Goal: Transaction & Acquisition: Purchase product/service

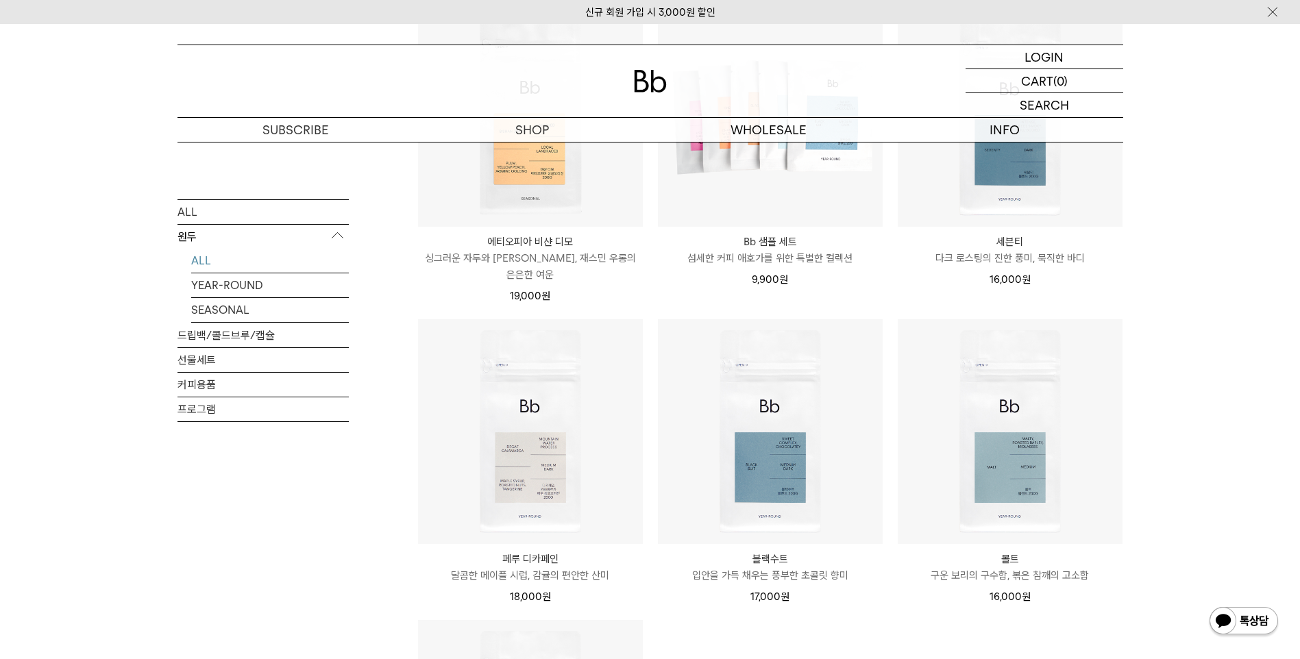
scroll to position [1028, 0]
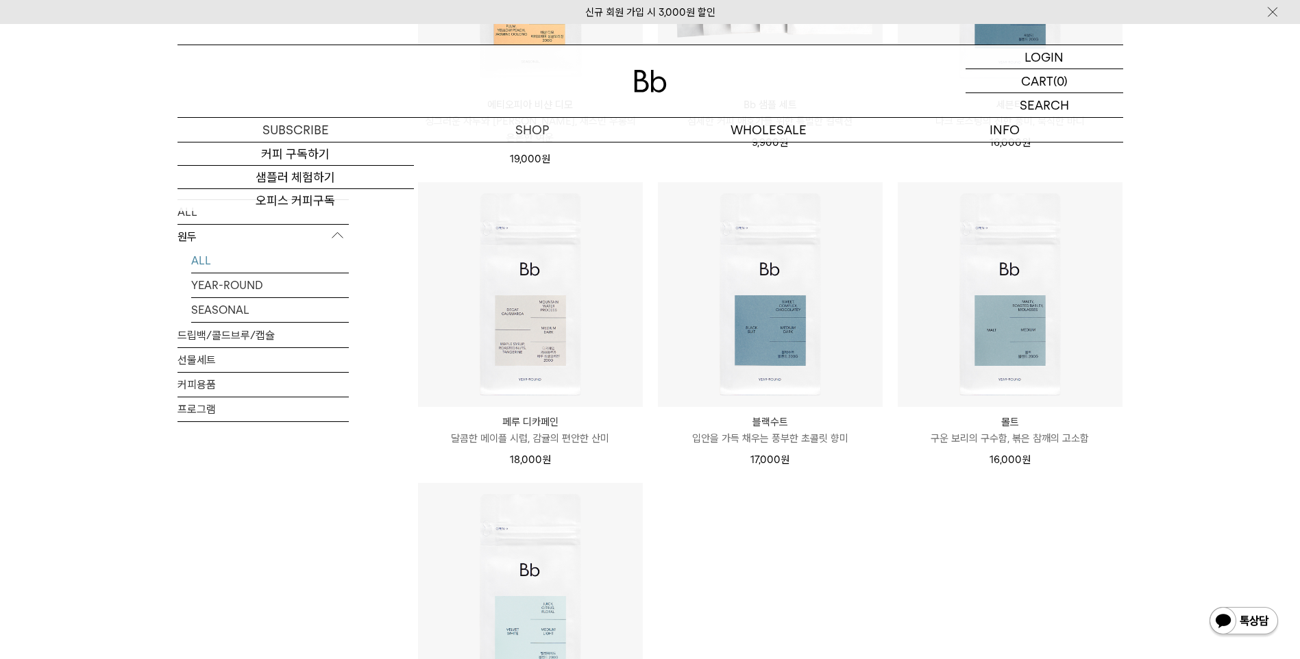
click at [837, 559] on ul "Bb 홈 브루어스 컵 Bb HOME BREWERS CUP 홈 브루어를 위한 아이스 브루잉 대회 (신청 기간 8.30~9.21) 25,000 원" at bounding box center [771, 14] width 720 height 1537
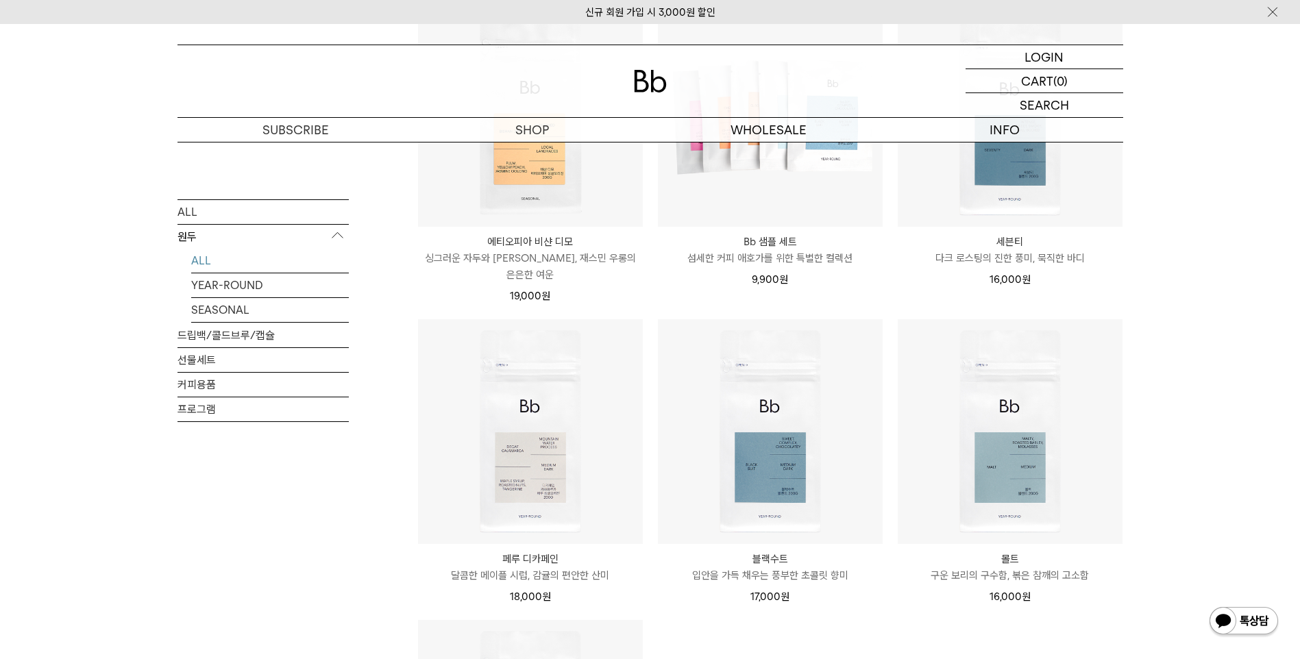
scroll to position [823, 0]
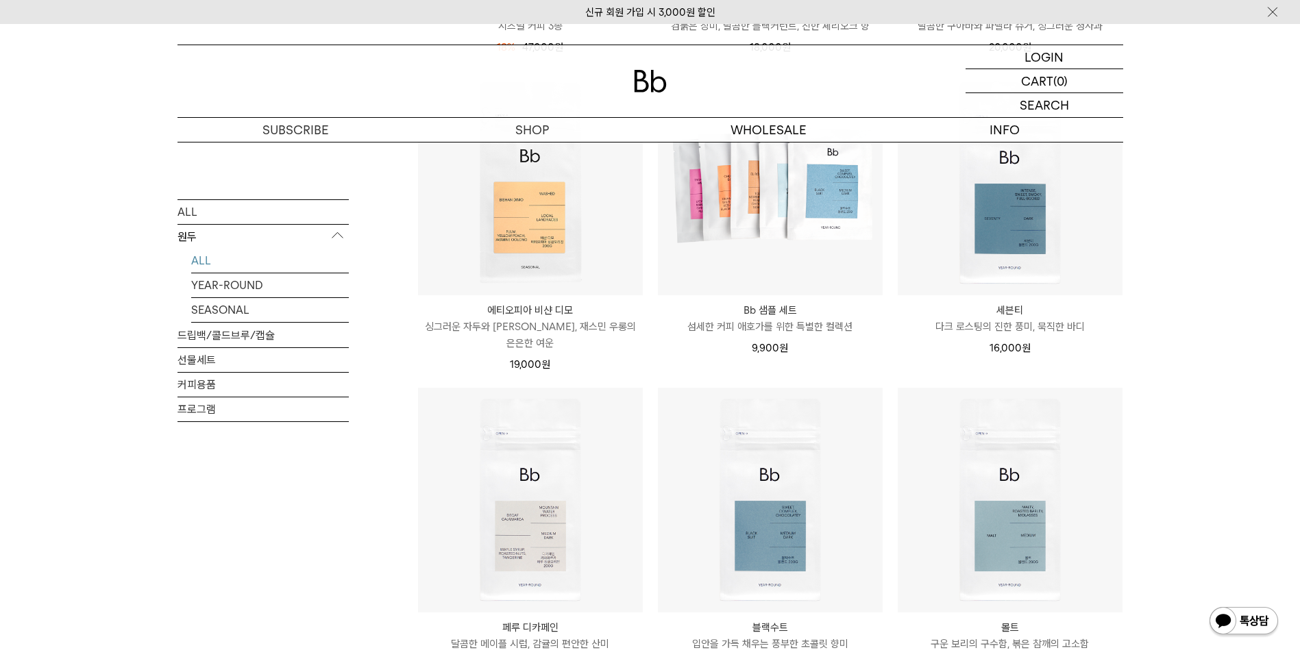
click at [1143, 277] on div "SHOP 원두 ALL 원두 ALL YEAR-ROUND SEASONAL 드립백/콜드브루/캡슐 선물세트 커피용품 프로그램 원두" at bounding box center [650, 222] width 987 height 1807
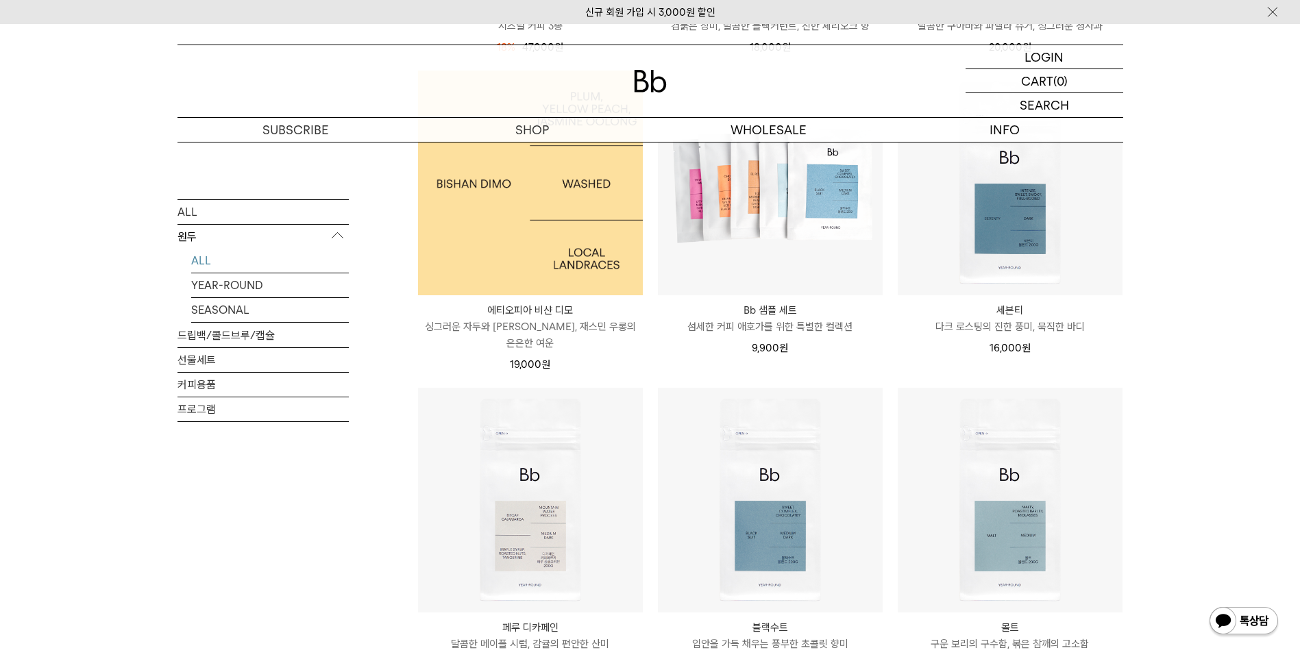
click at [443, 287] on img at bounding box center [530, 183] width 225 height 225
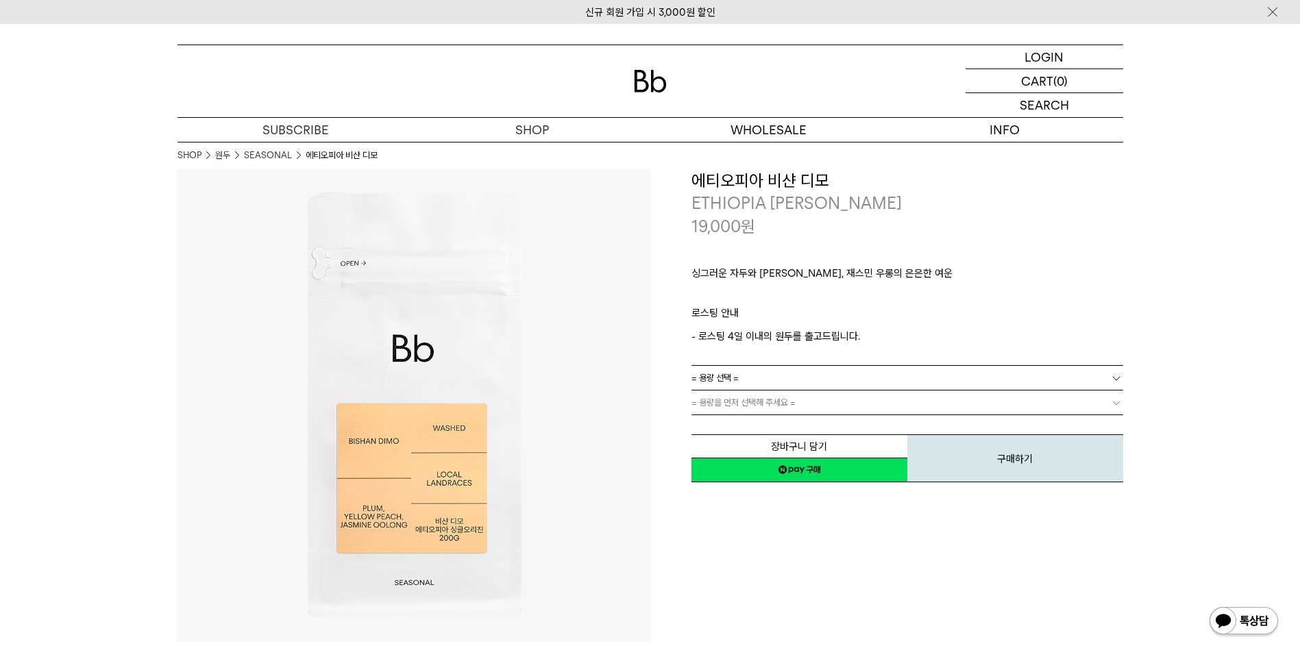
click at [764, 387] on link "= 용량 선택 =" at bounding box center [908, 378] width 432 height 24
click at [746, 422] on li "600g" at bounding box center [914, 427] width 418 height 25
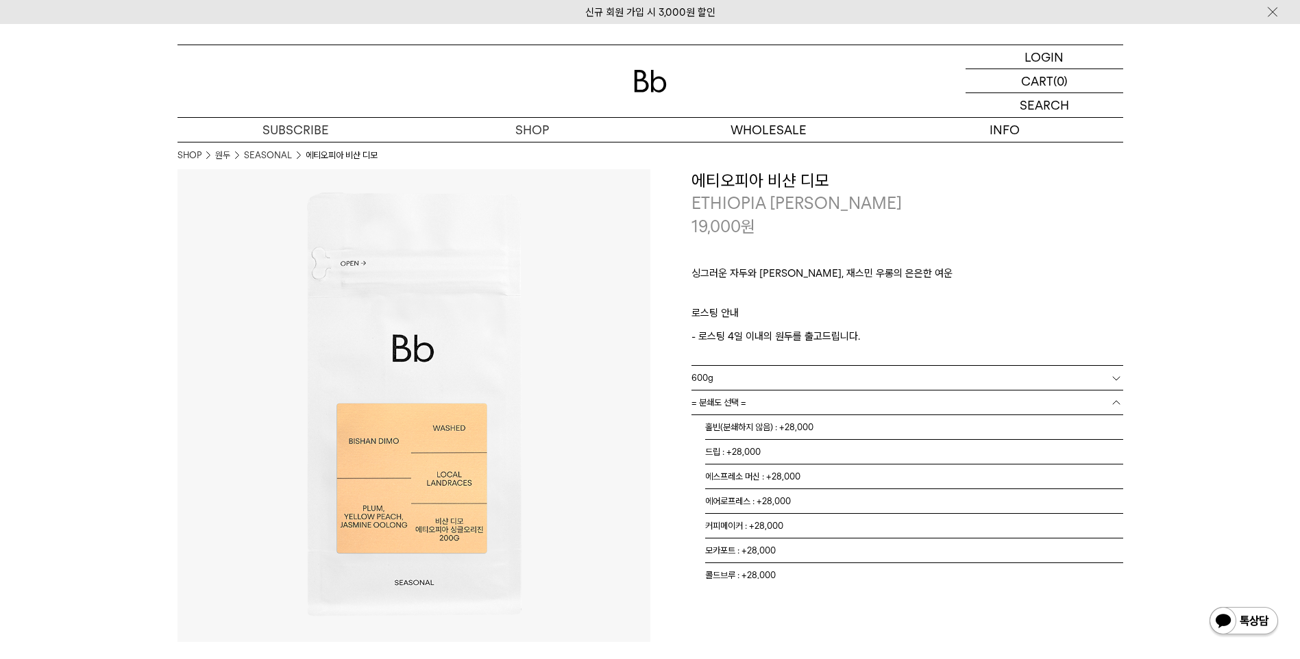
click at [762, 406] on link "= 분쇄도 선택 =" at bounding box center [908, 403] width 432 height 24
click at [781, 432] on li "홀빈(분쇄하지 않음) : +28,000" at bounding box center [914, 427] width 418 height 25
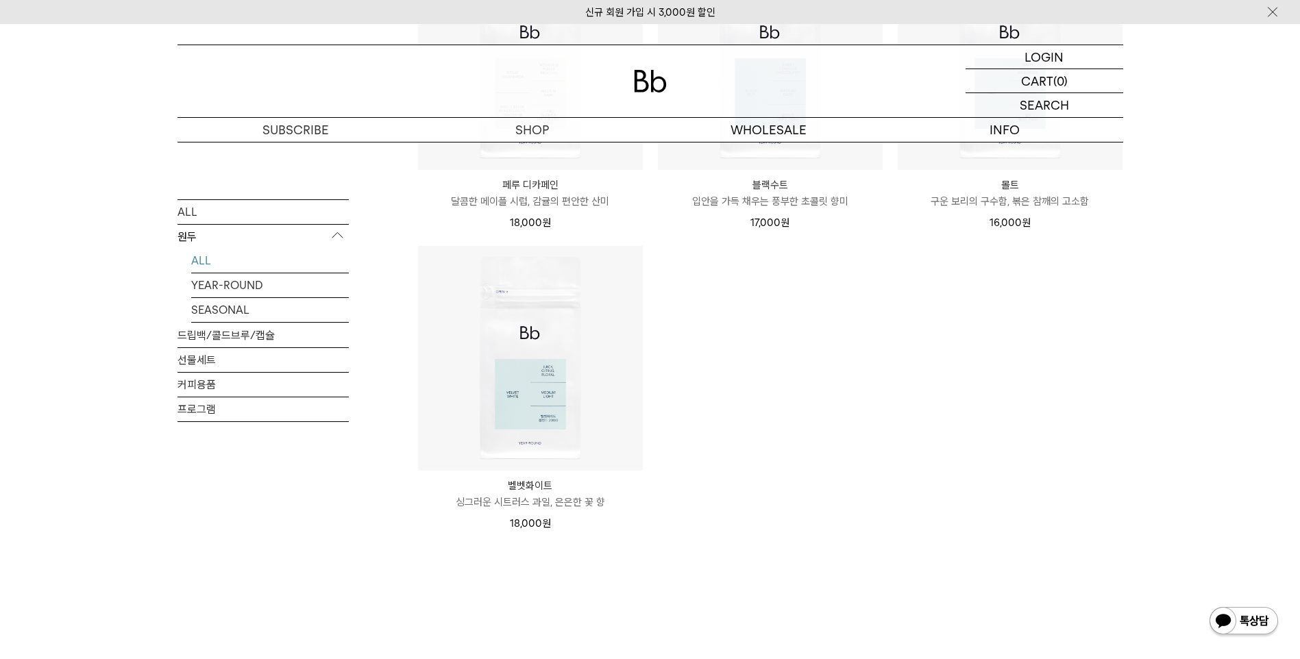
scroll to position [1165, 0]
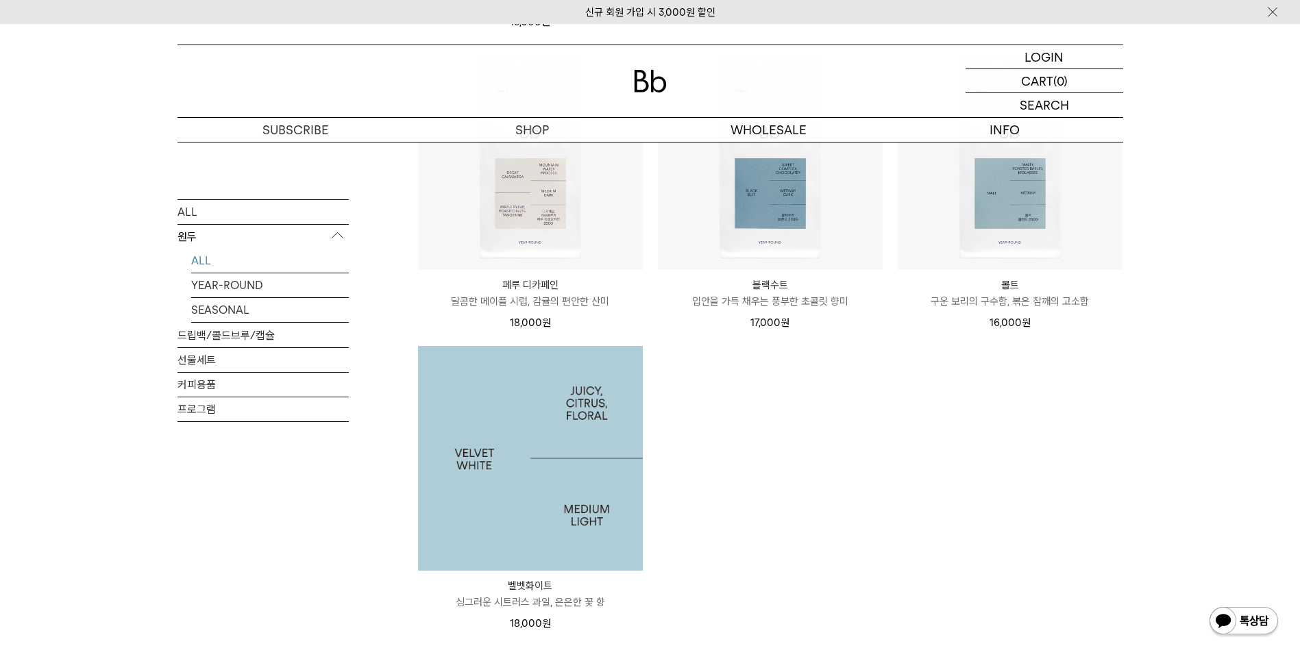
click at [540, 429] on img at bounding box center [530, 458] width 225 height 225
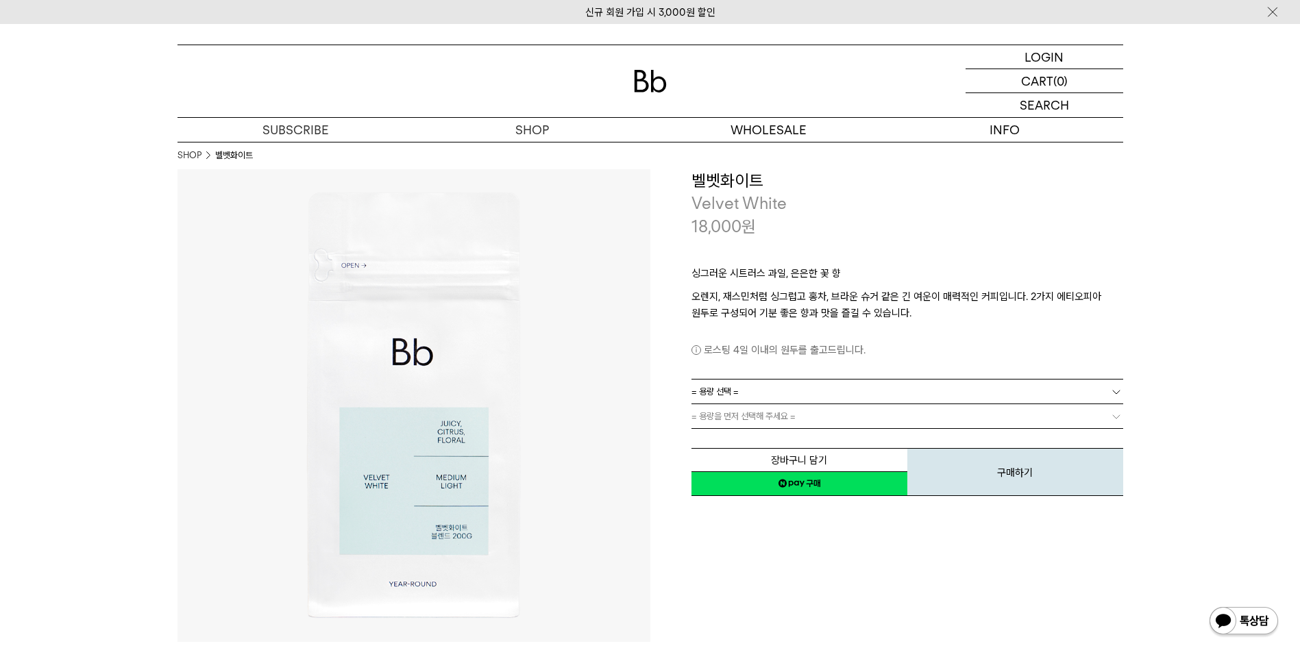
click at [828, 380] on link "= 용량 선택 =" at bounding box center [908, 392] width 432 height 24
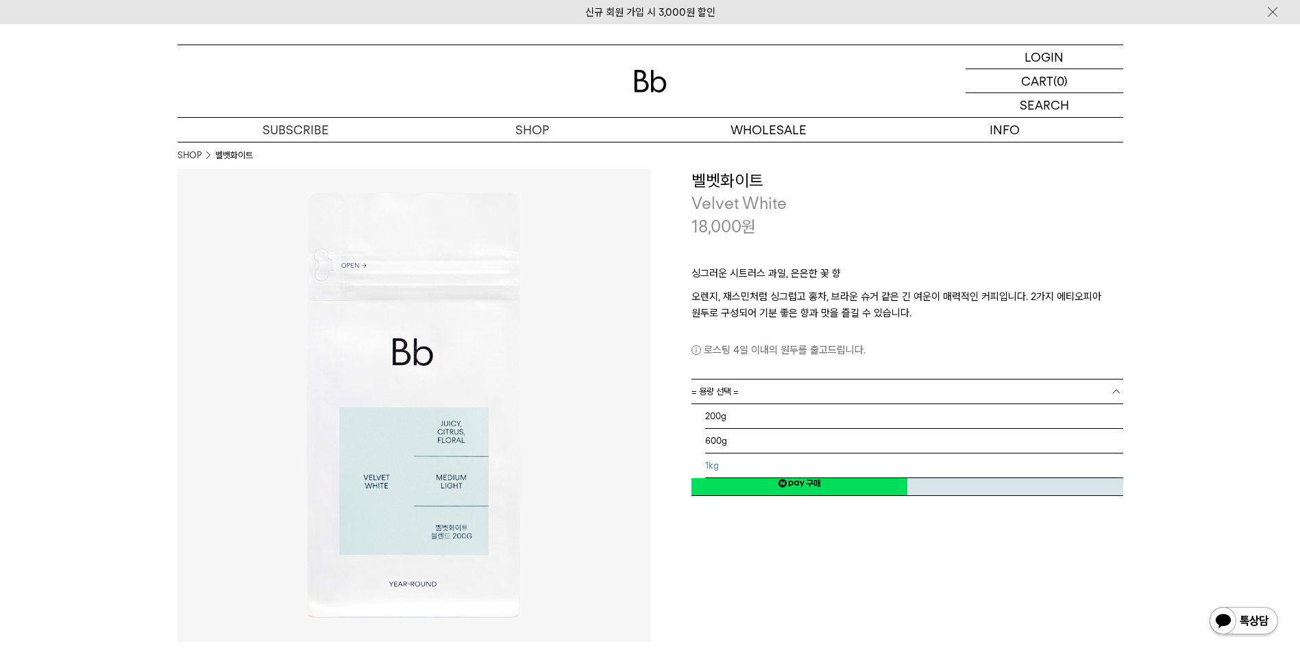
click at [751, 465] on li "1kg" at bounding box center [914, 466] width 418 height 25
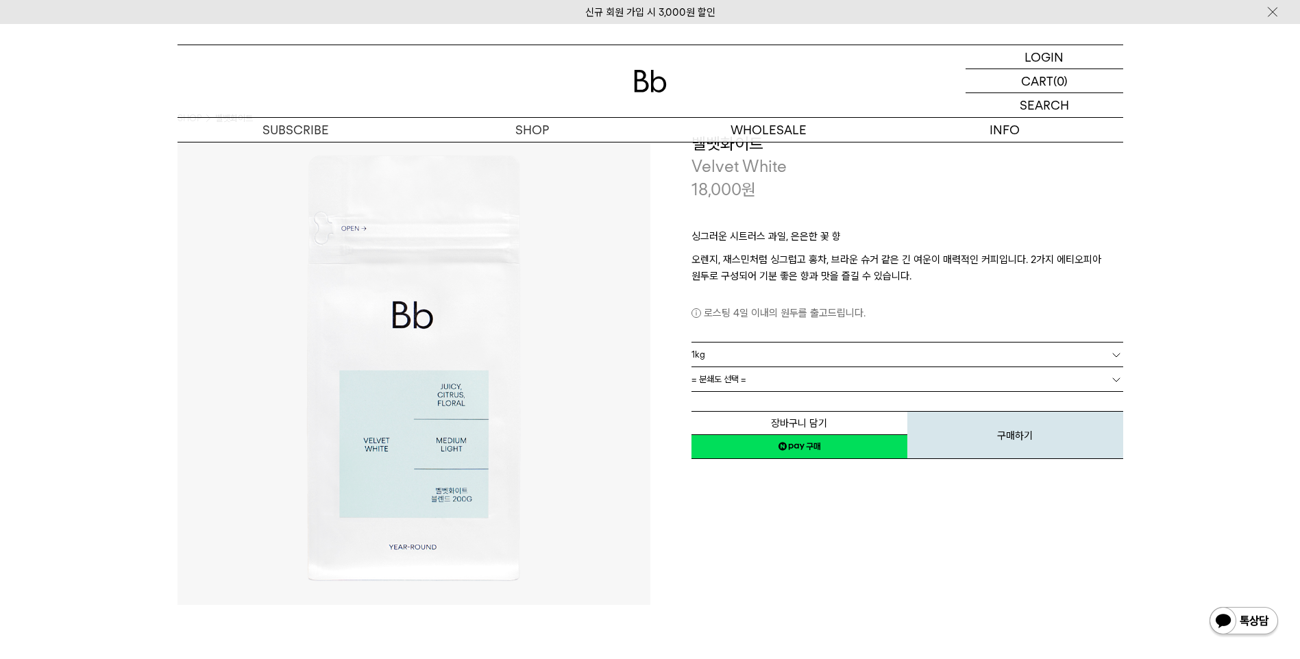
scroll to position [69, 0]
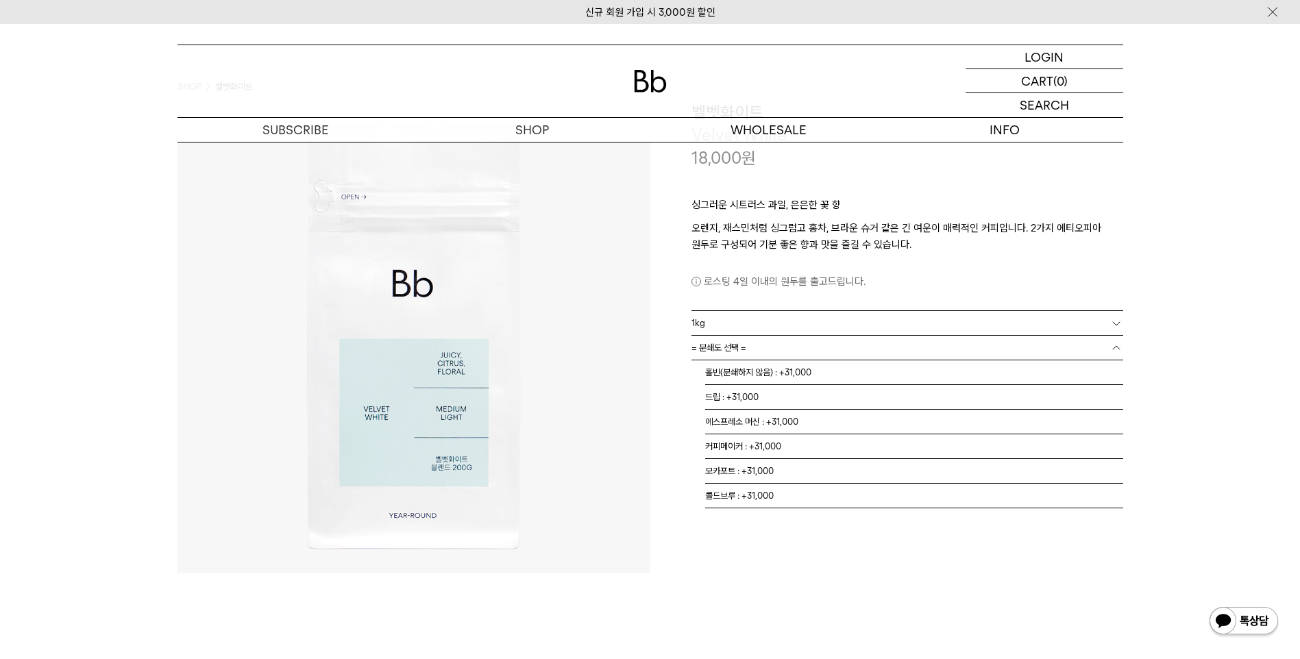
click at [830, 350] on link "= 분쇄도 선택 =" at bounding box center [908, 348] width 432 height 24
click at [805, 375] on li "홀빈(분쇄하지 않음) : +31,000" at bounding box center [914, 373] width 418 height 25
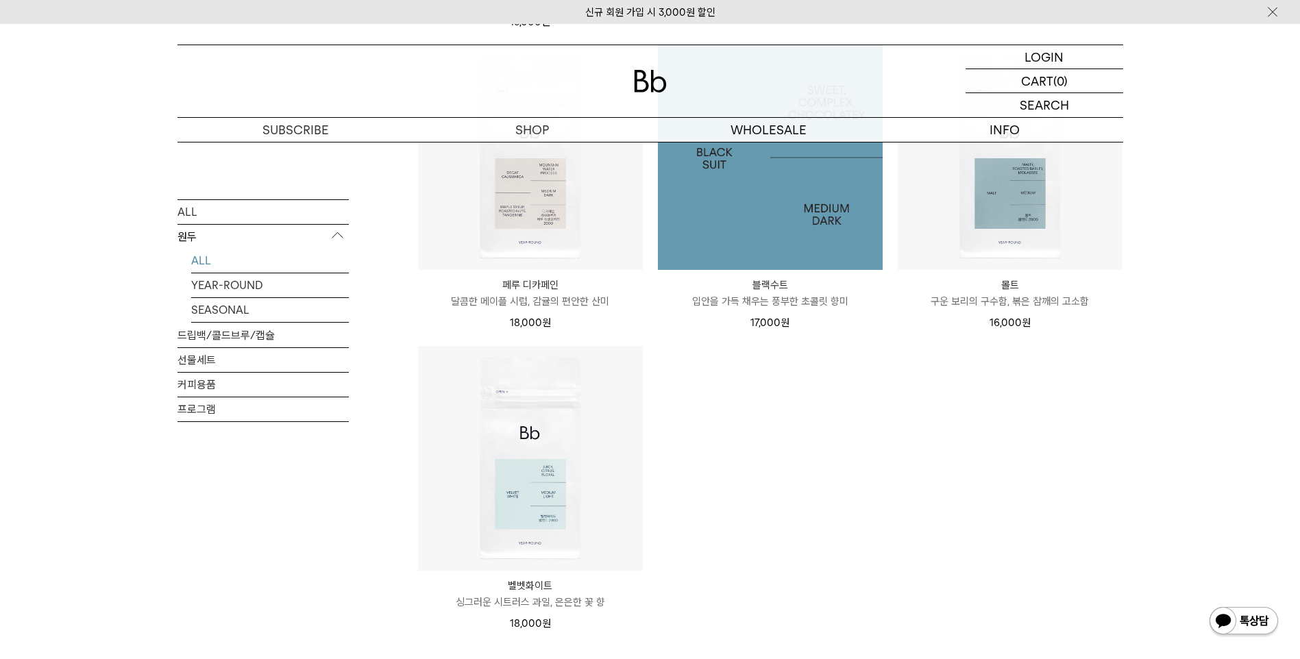
click at [803, 245] on img at bounding box center [770, 157] width 225 height 225
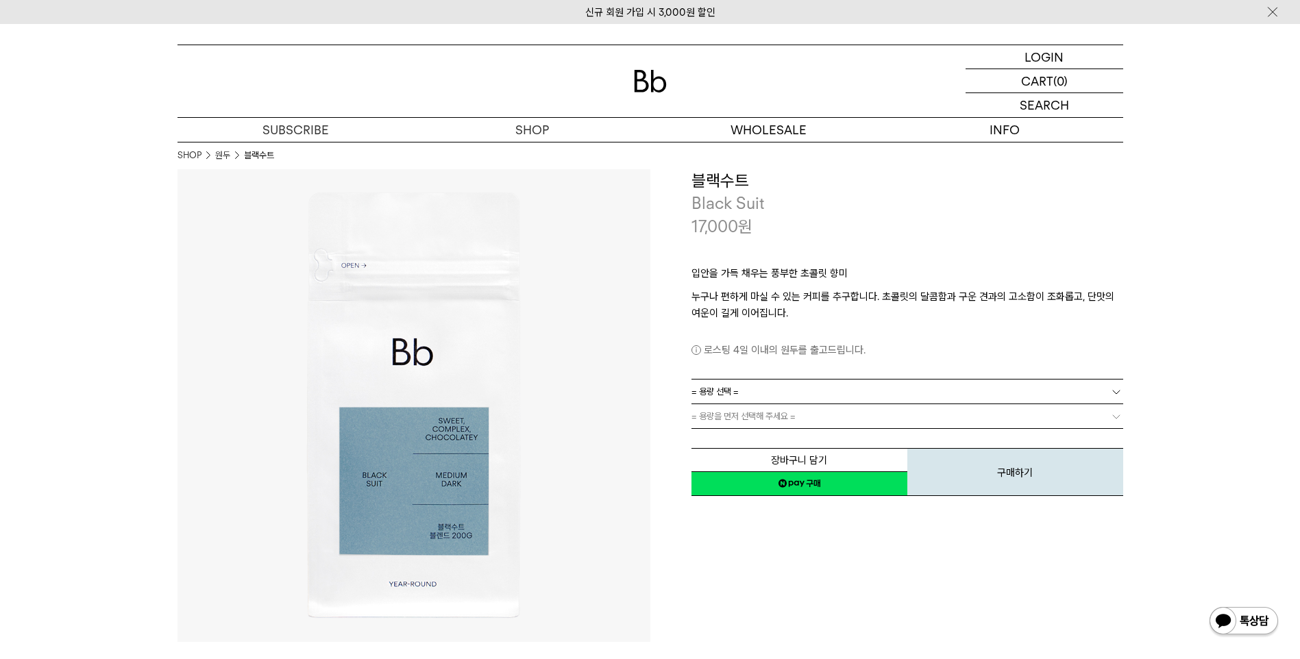
click at [796, 398] on link "= 용량 선택 =" at bounding box center [908, 392] width 432 height 24
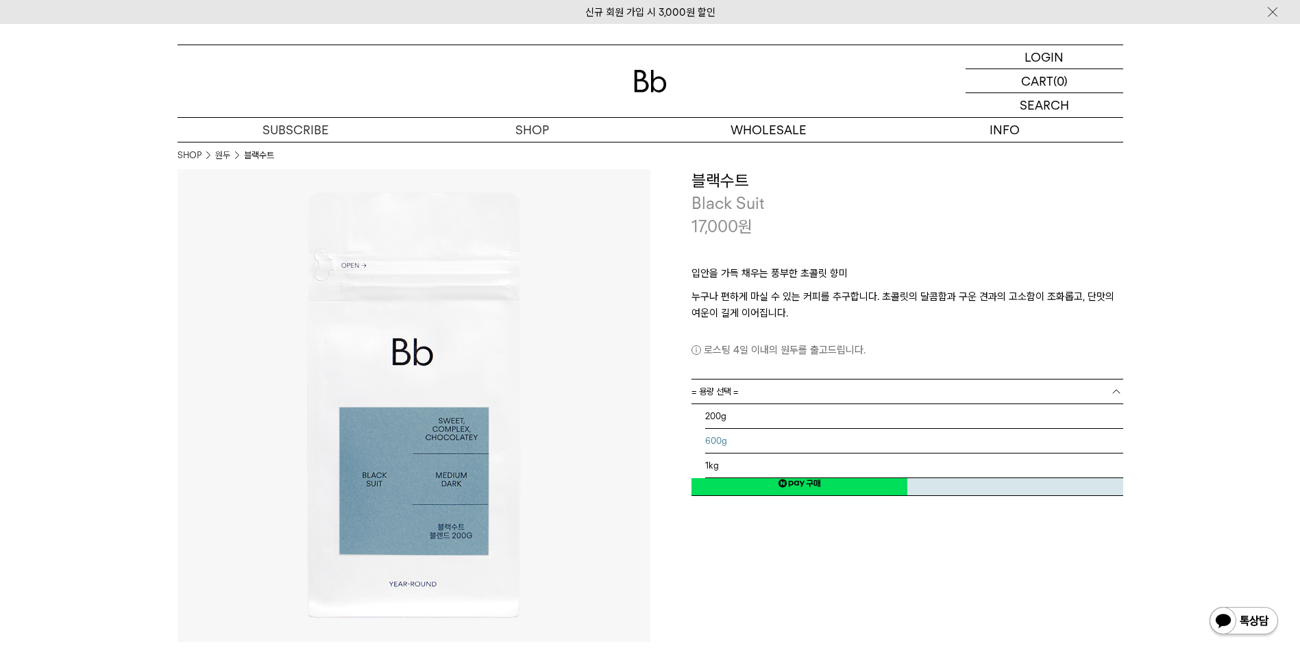
click at [793, 433] on li "600g" at bounding box center [914, 441] width 418 height 25
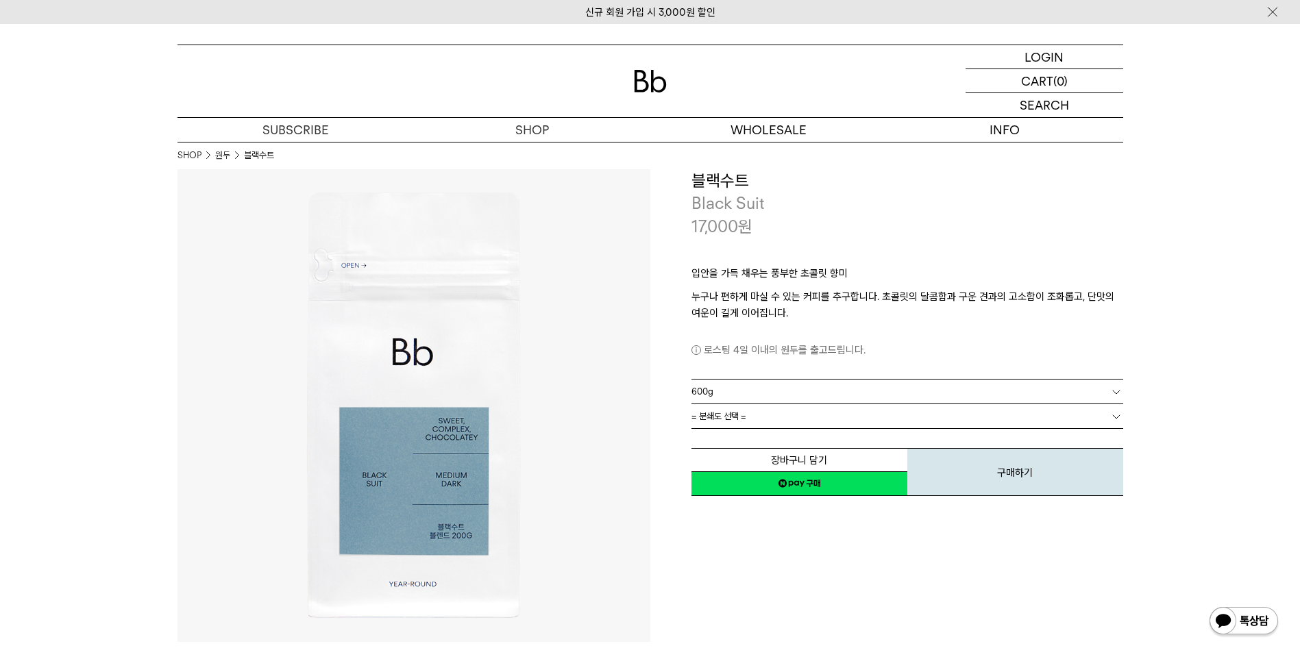
click at [783, 413] on link "= 분쇄도 선택 =" at bounding box center [908, 416] width 432 height 24
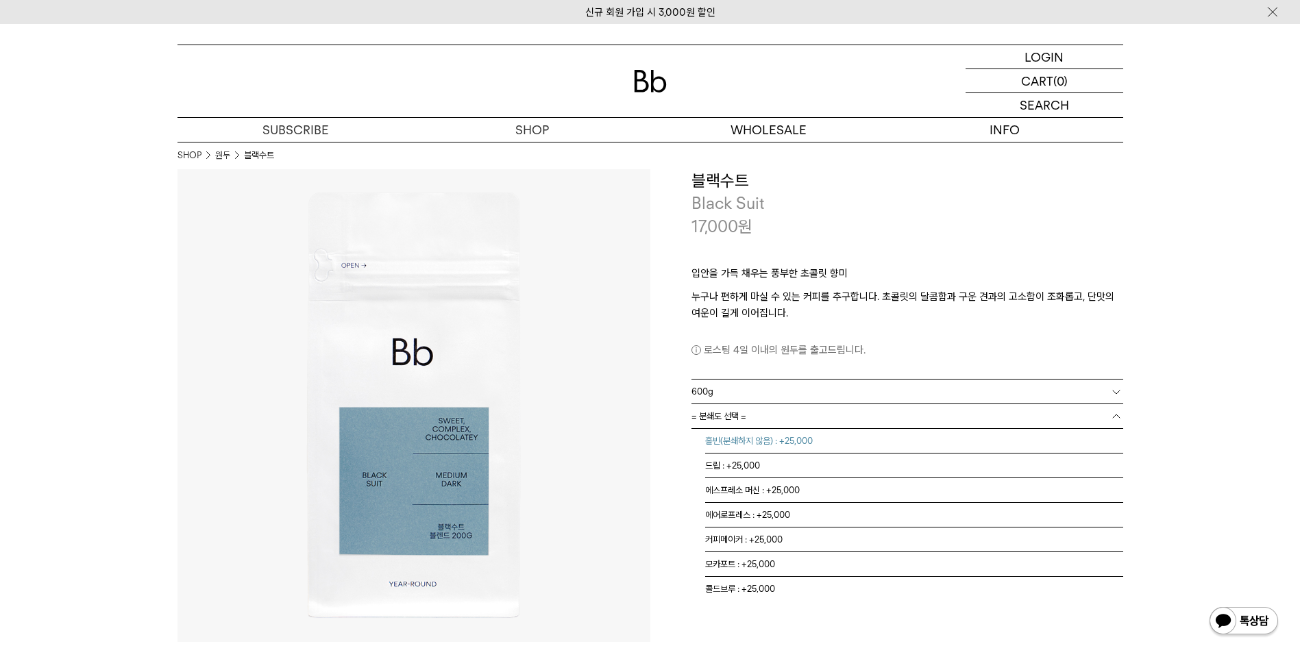
click at [781, 441] on li "홀빈(분쇄하지 않음) : +25,000" at bounding box center [914, 441] width 418 height 25
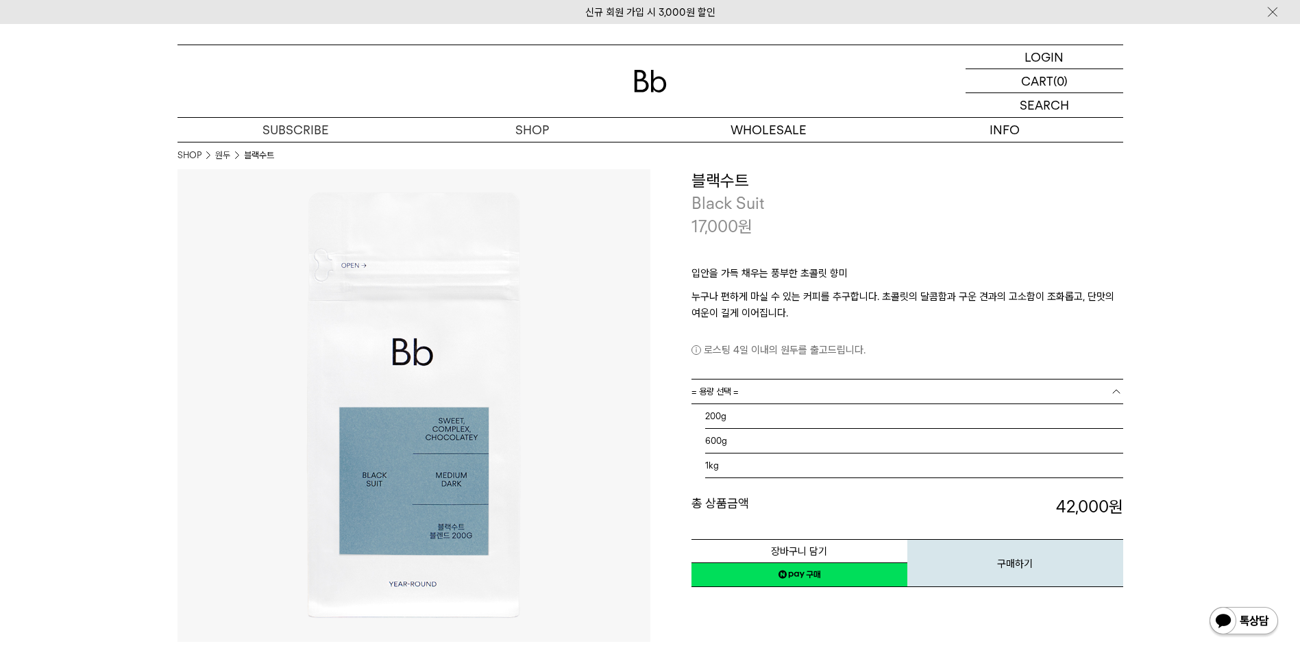
click at [737, 398] on span "= 용량 선택 =" at bounding box center [715, 392] width 47 height 24
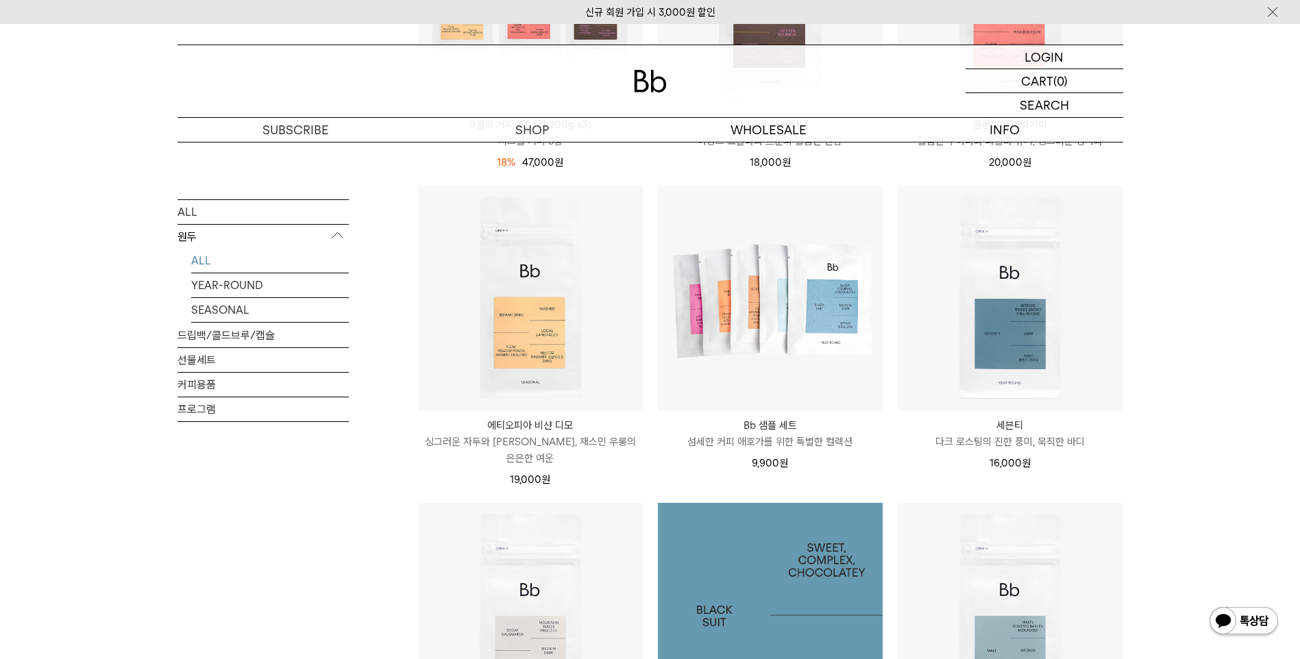
scroll to position [685, 0]
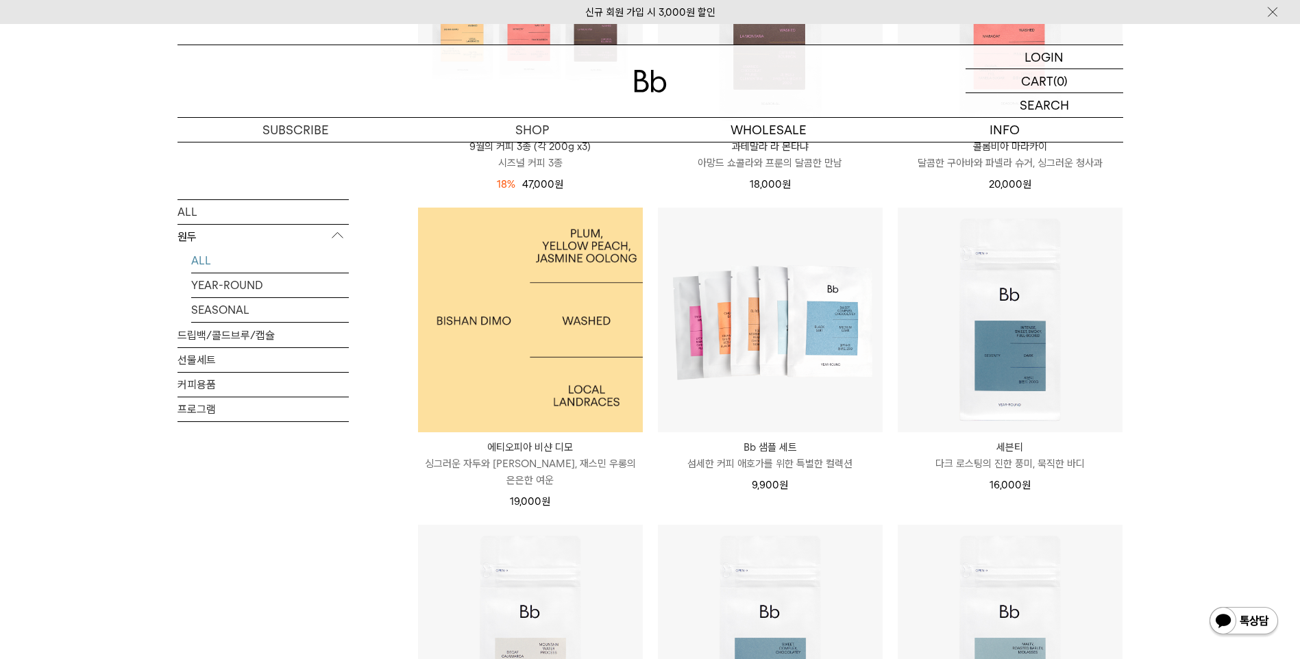
click at [553, 355] on img at bounding box center [530, 320] width 225 height 225
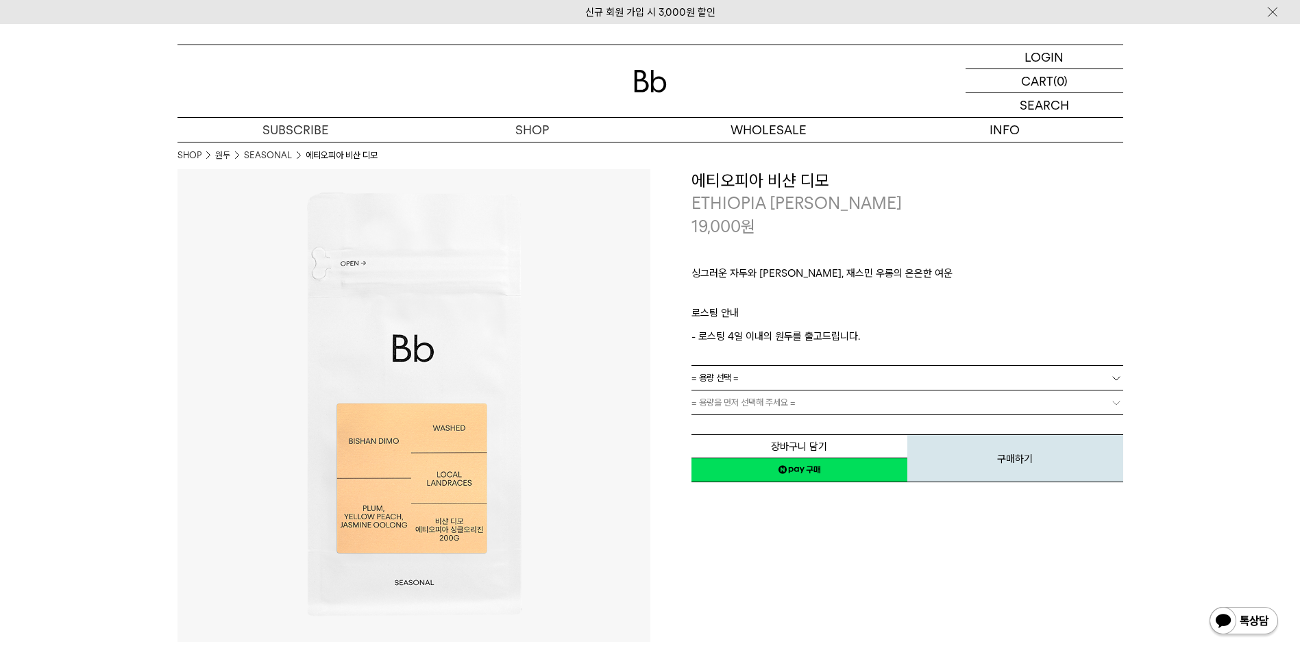
click at [877, 372] on link "= 용량 선택 =" at bounding box center [908, 378] width 432 height 24
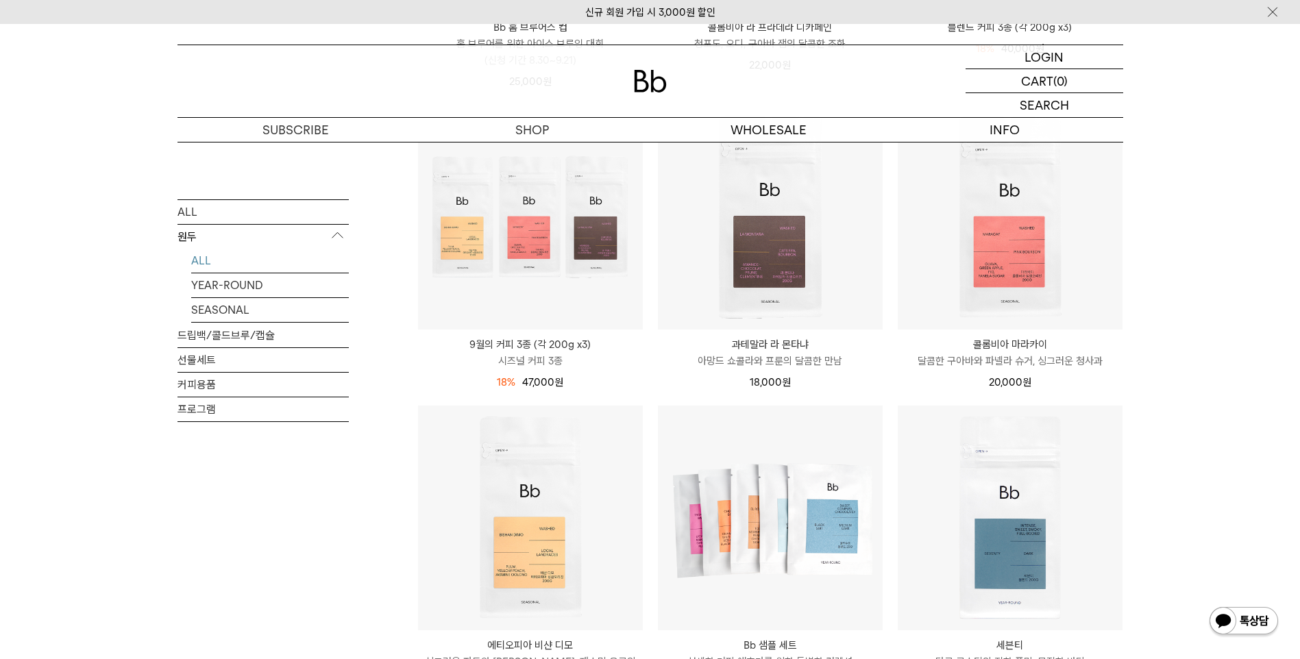
scroll to position [548, 0]
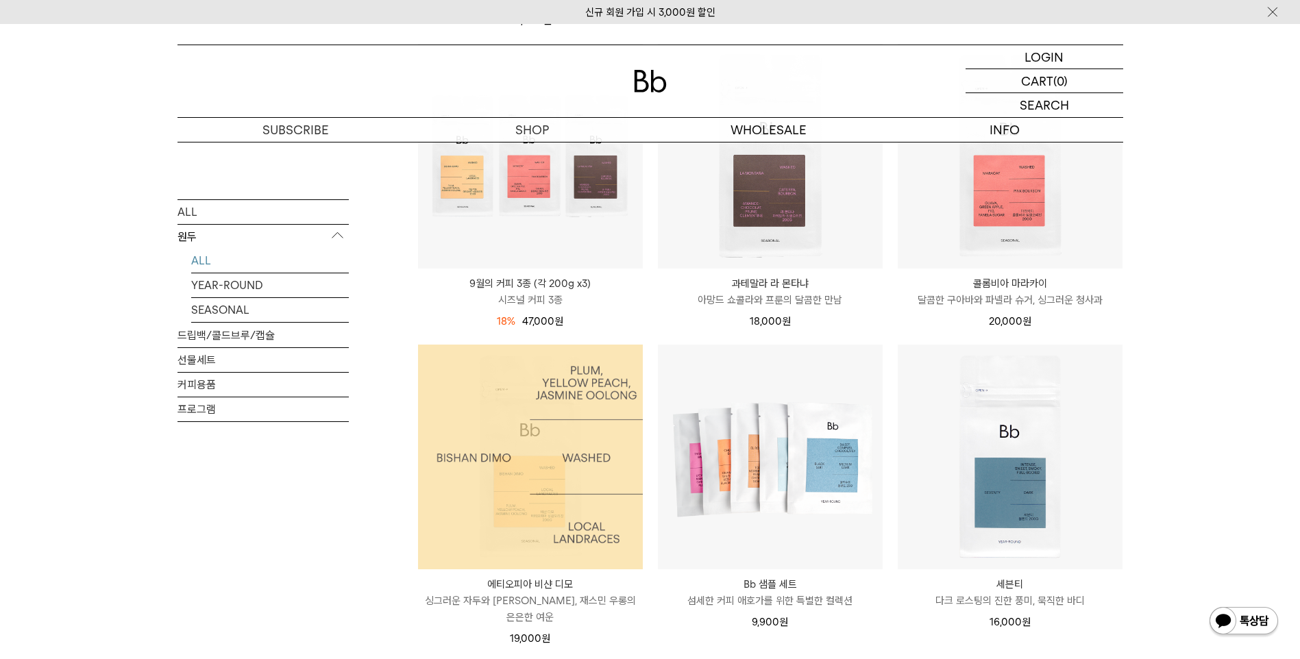
click at [585, 480] on div at bounding box center [530, 457] width 225 height 225
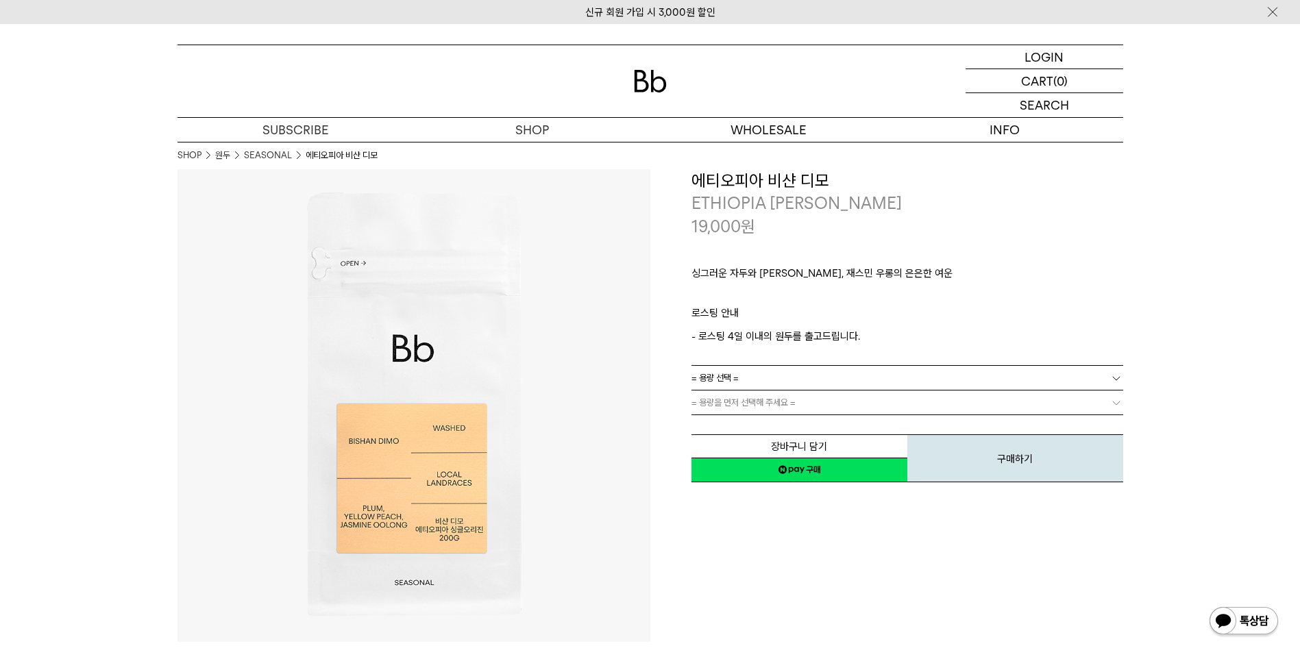
click at [823, 376] on link "= 용량 선택 =" at bounding box center [908, 378] width 432 height 24
click at [807, 404] on li "200g" at bounding box center [914, 403] width 418 height 25
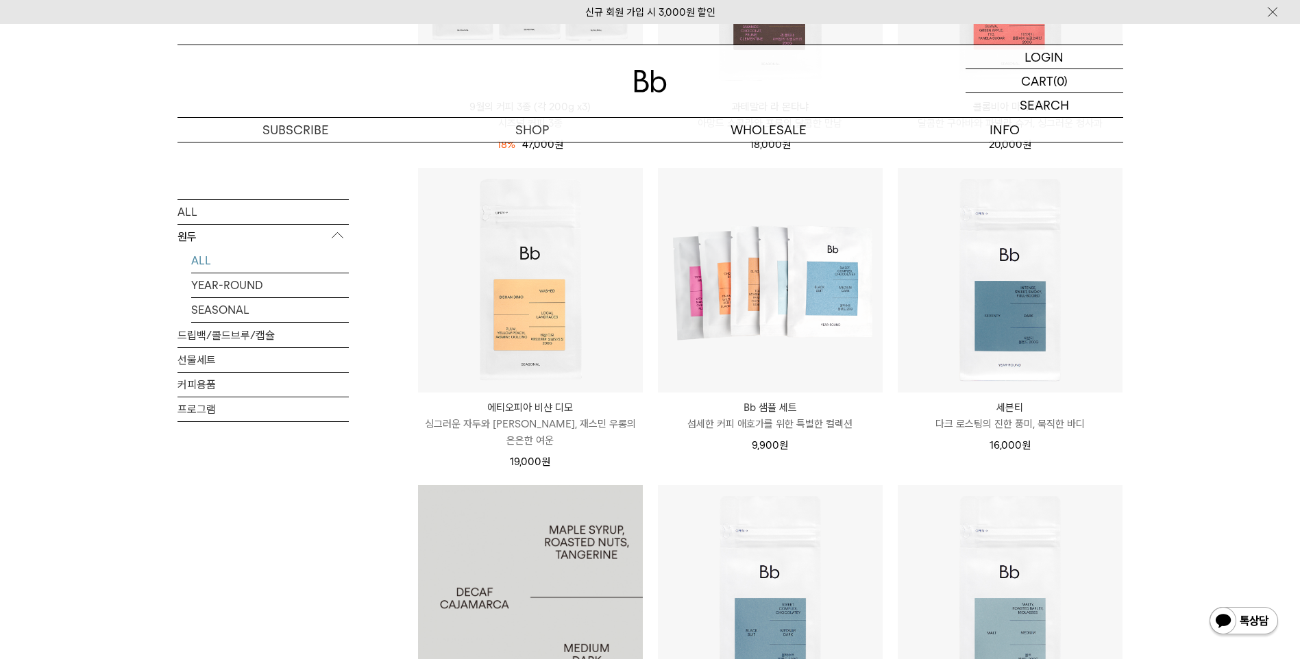
scroll to position [617, 0]
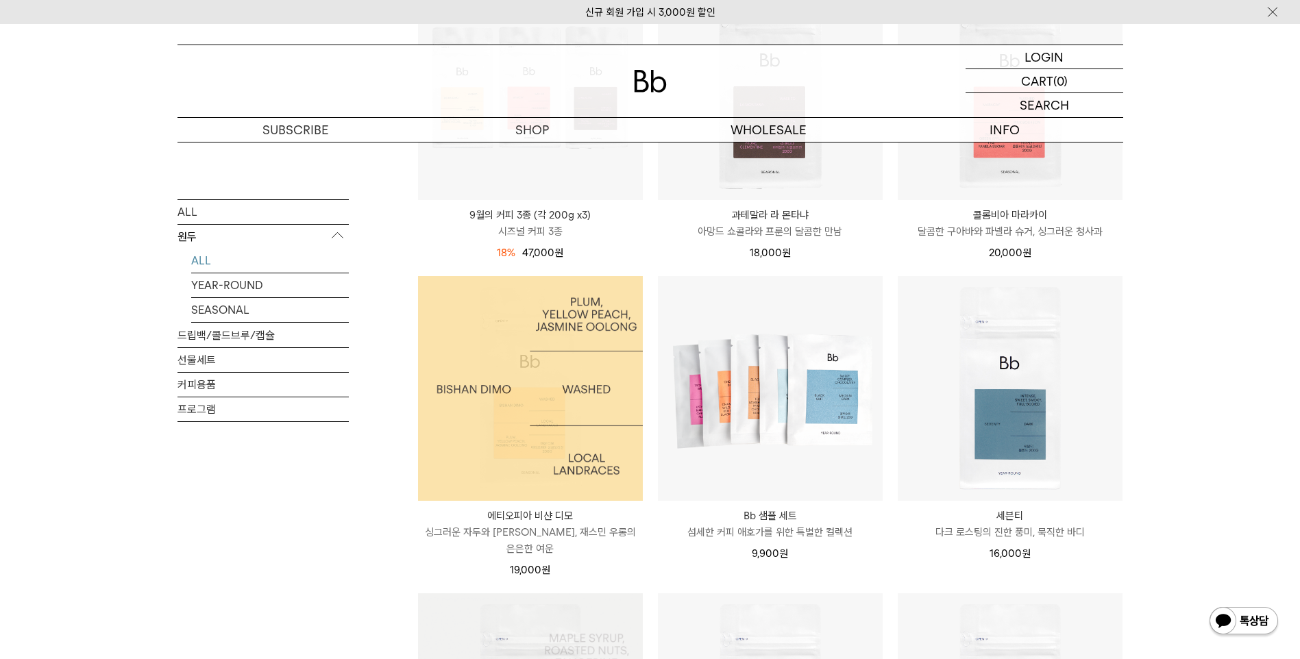
click at [522, 326] on img at bounding box center [530, 388] width 225 height 225
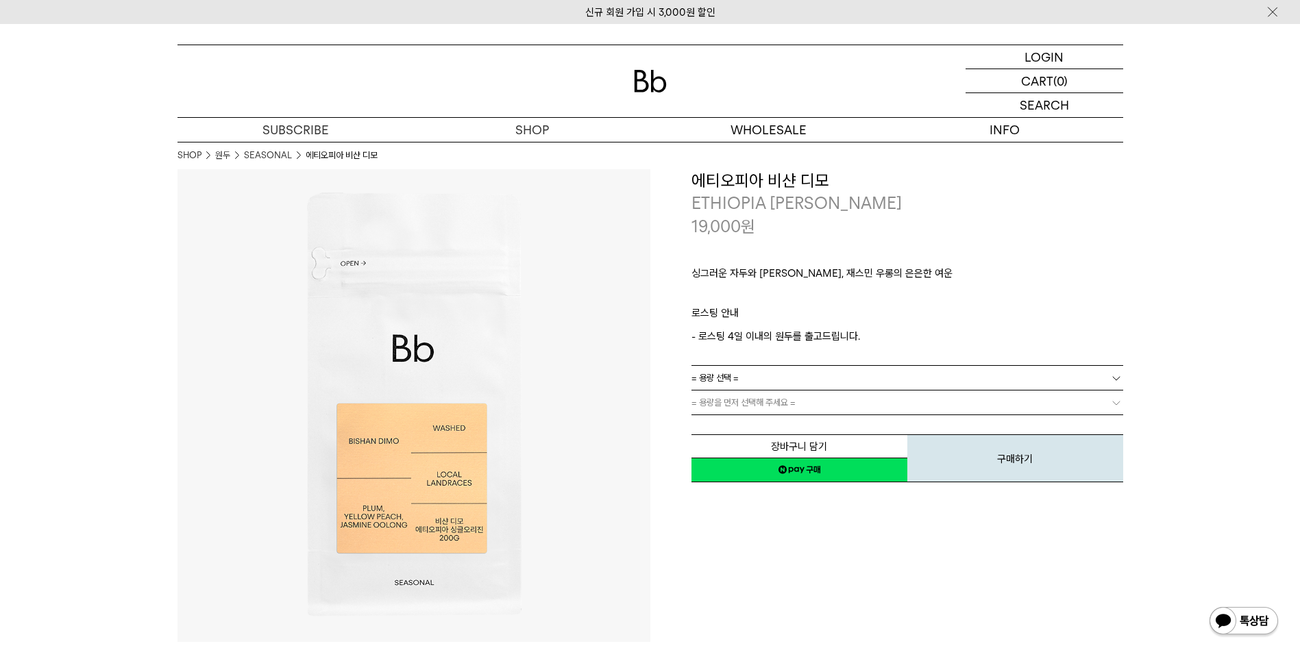
click at [760, 400] on span "= 용량을 먼저 선택해 주세요 =" at bounding box center [744, 403] width 104 height 24
click at [756, 380] on link "= 용량 선택 =" at bounding box center [908, 378] width 432 height 24
click at [748, 371] on link "= 용량 선택 =" at bounding box center [908, 378] width 432 height 24
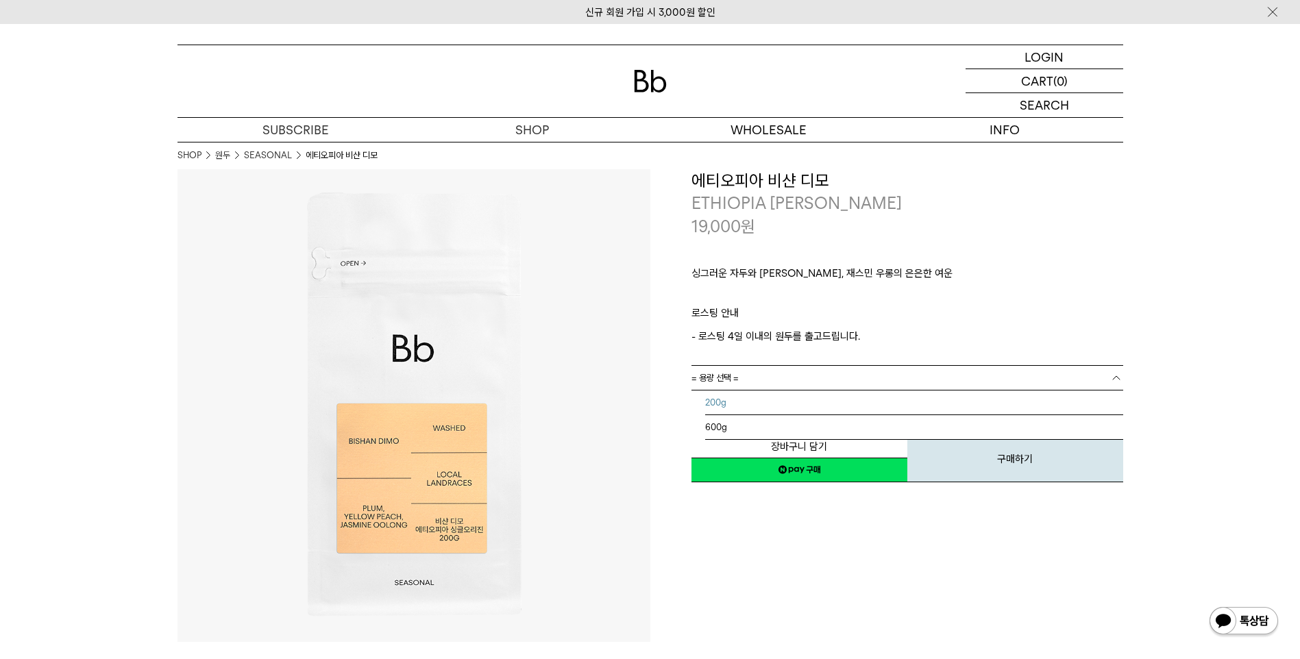
click at [726, 410] on li "200g" at bounding box center [914, 403] width 418 height 25
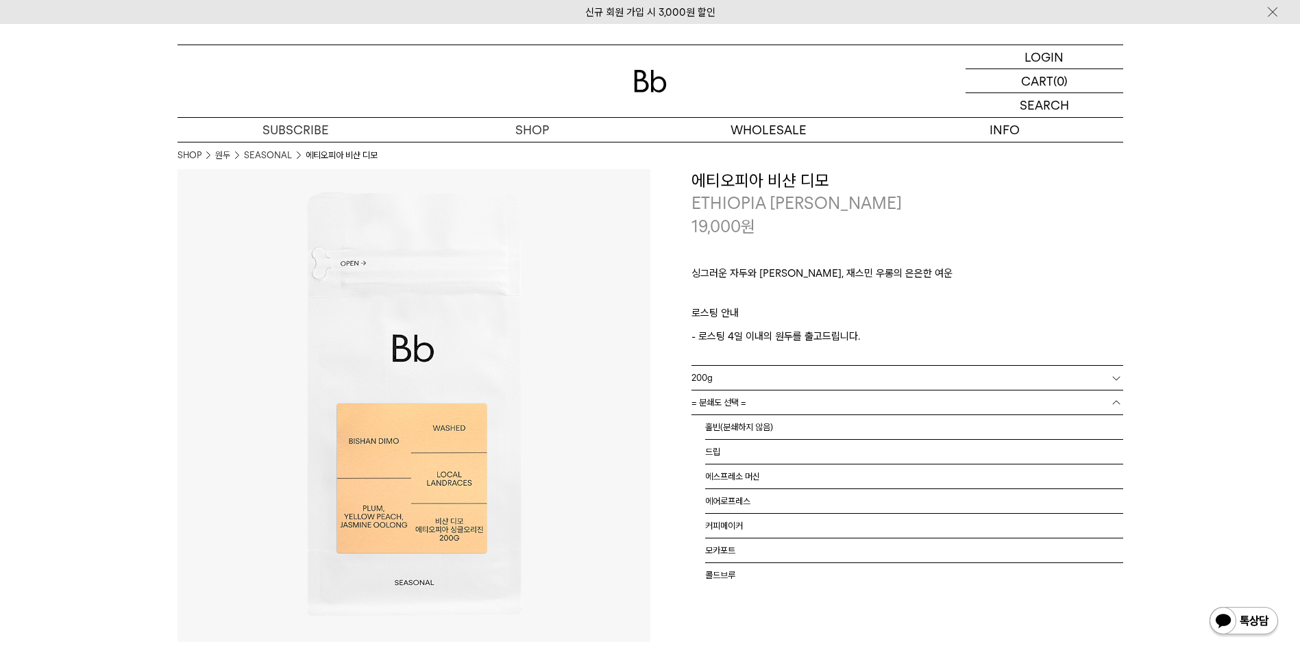
click at [761, 407] on link "= 분쇄도 선택 =" at bounding box center [908, 403] width 432 height 24
click at [751, 425] on li "홀빈(분쇄하지 않음)" at bounding box center [914, 427] width 418 height 25
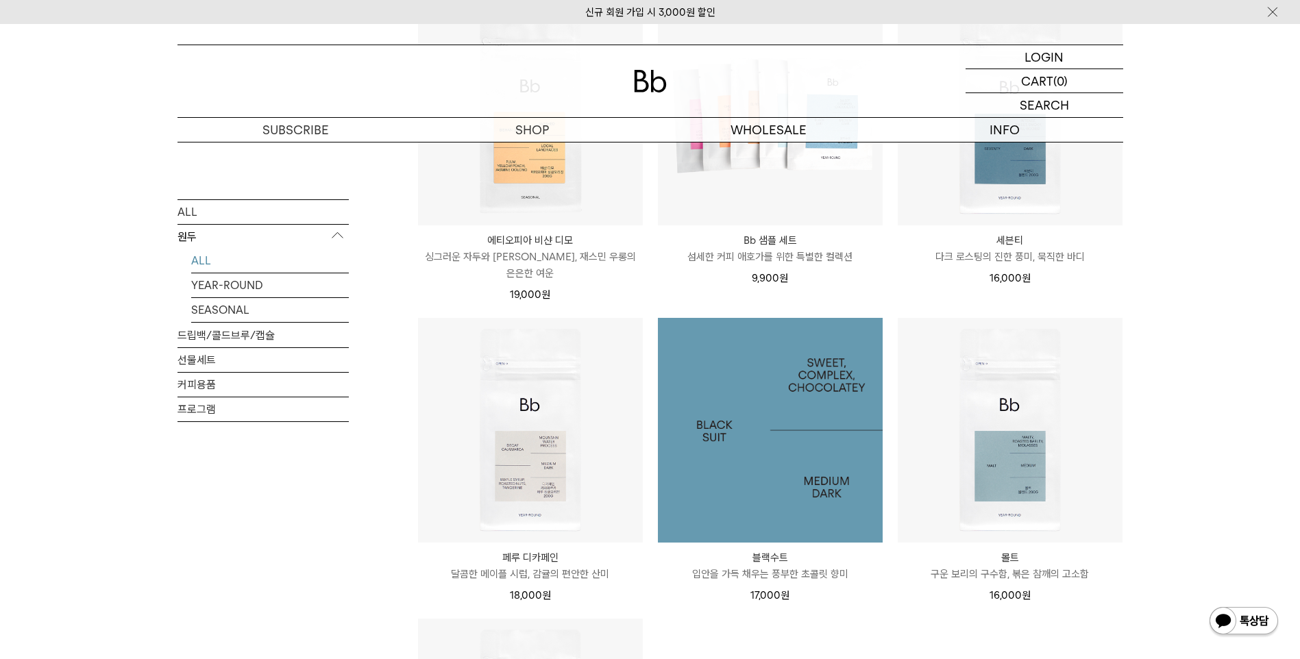
scroll to position [960, 0]
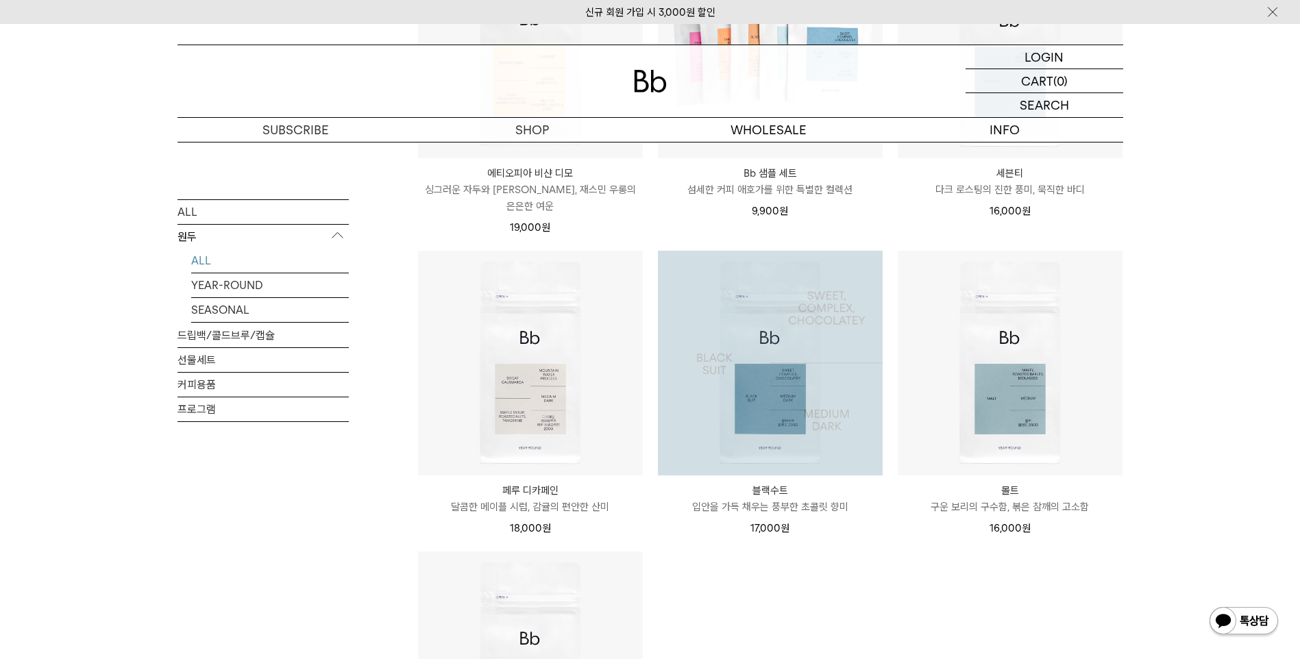
click at [826, 305] on img at bounding box center [770, 363] width 225 height 225
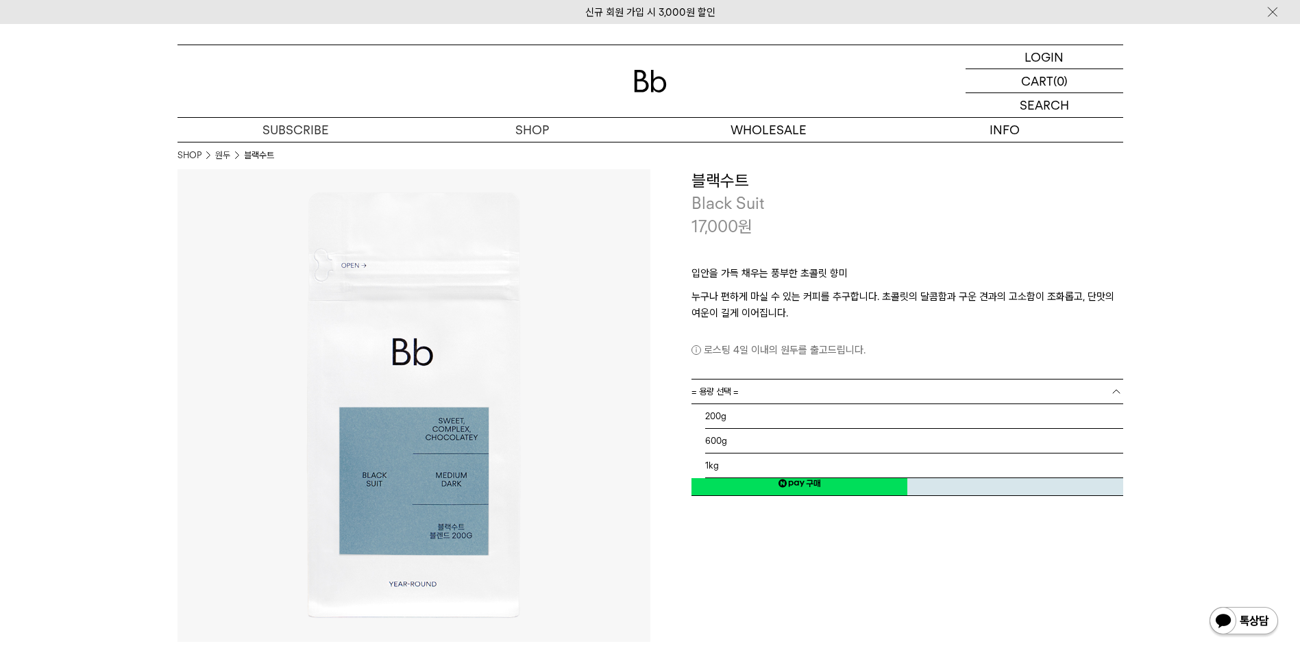
click at [752, 385] on link "= 용량 선택 =" at bounding box center [908, 392] width 432 height 24
click at [720, 416] on li "200g" at bounding box center [914, 416] width 418 height 25
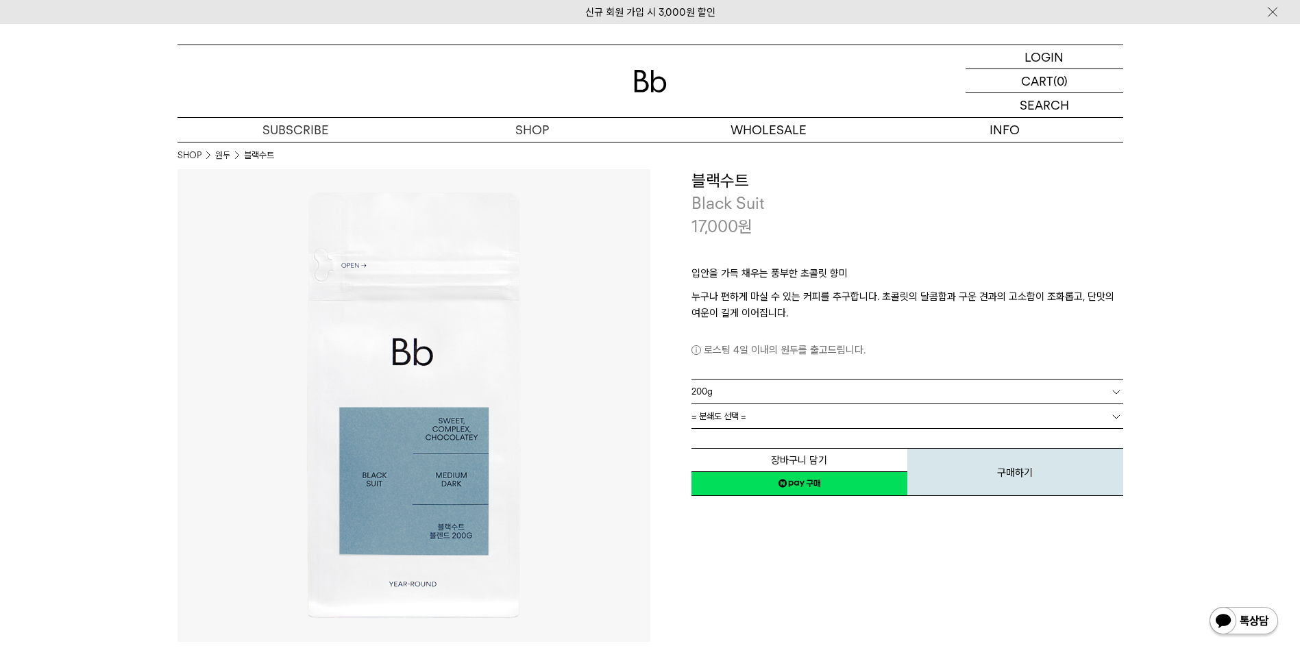
click at [754, 411] on link "= 분쇄도 선택 =" at bounding box center [908, 416] width 432 height 24
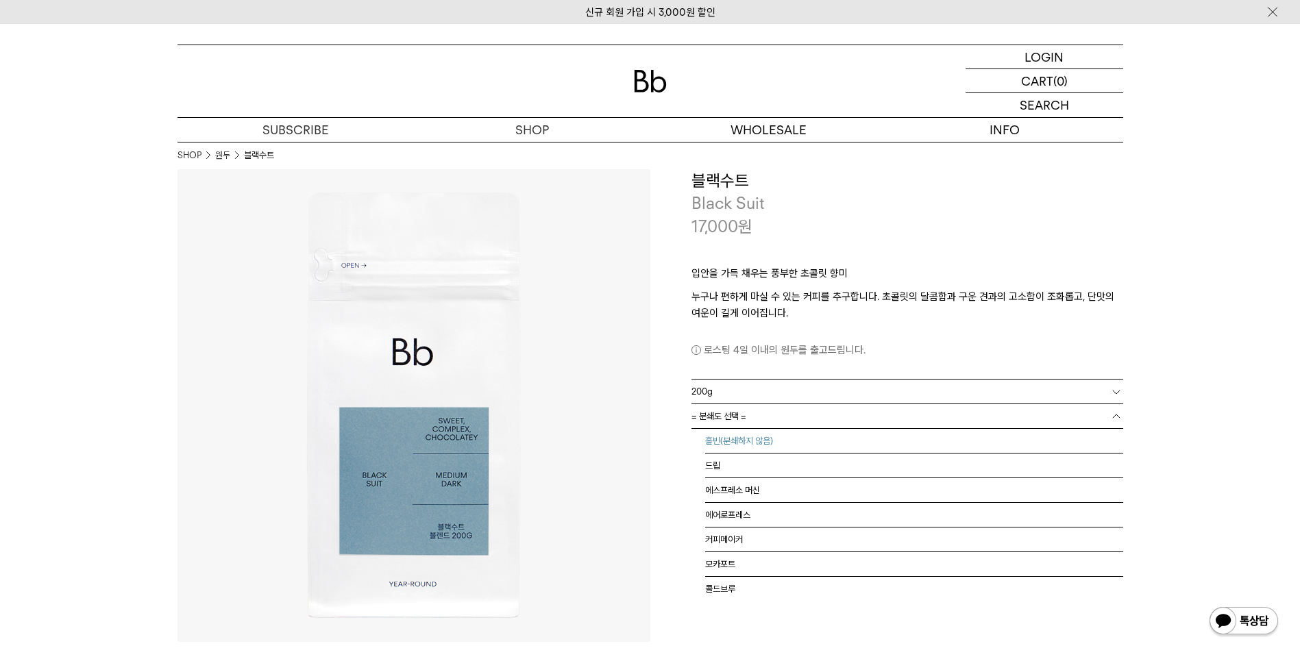
click at [724, 440] on li "홀빈(분쇄하지 않음)" at bounding box center [914, 441] width 418 height 25
